Goal: Book appointment/travel/reservation

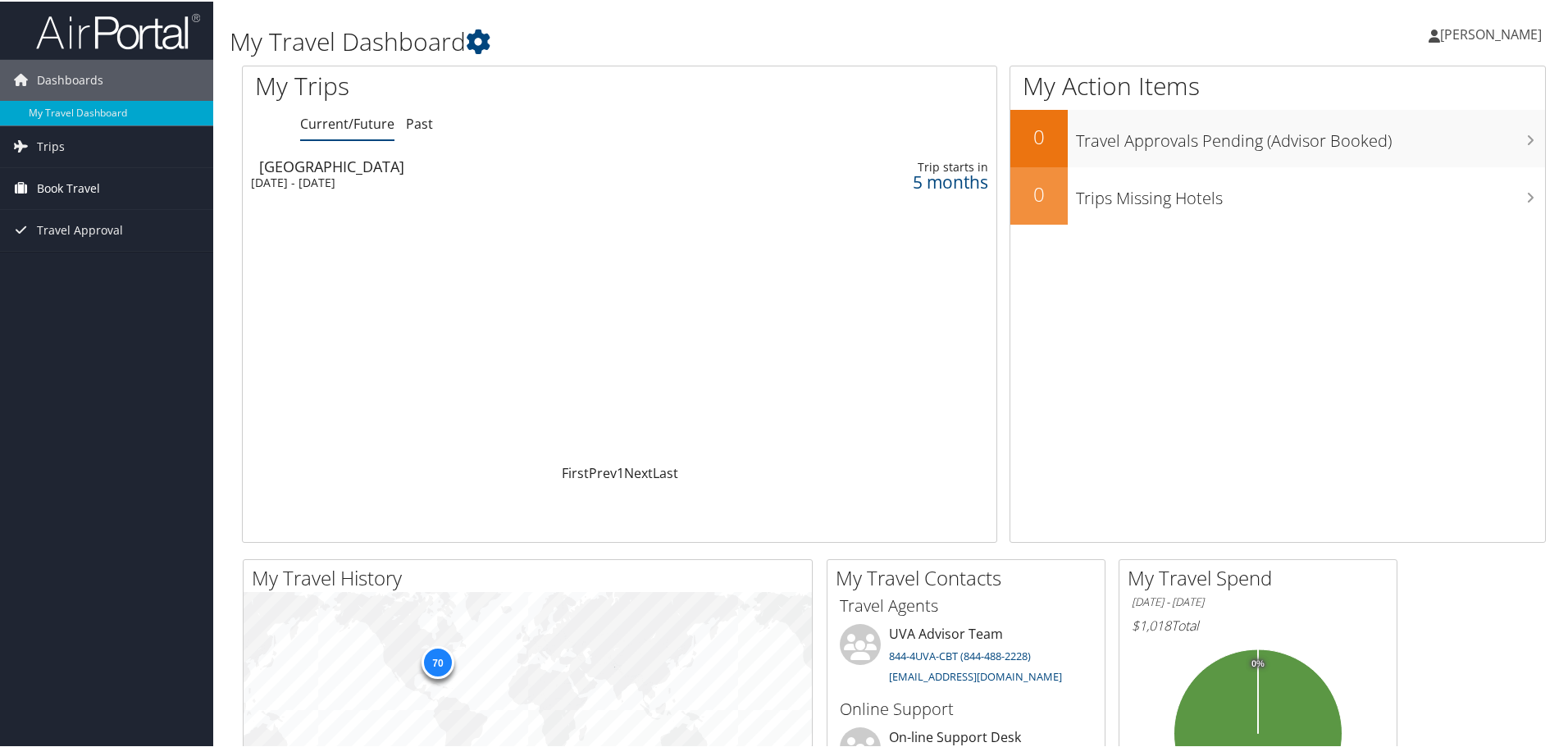
click at [66, 195] on span "Book Travel" at bounding box center [68, 187] width 64 height 41
click at [127, 269] on link "Book/Manage Online Trips" at bounding box center [107, 269] width 214 height 25
